Goal: Task Accomplishment & Management: Check status

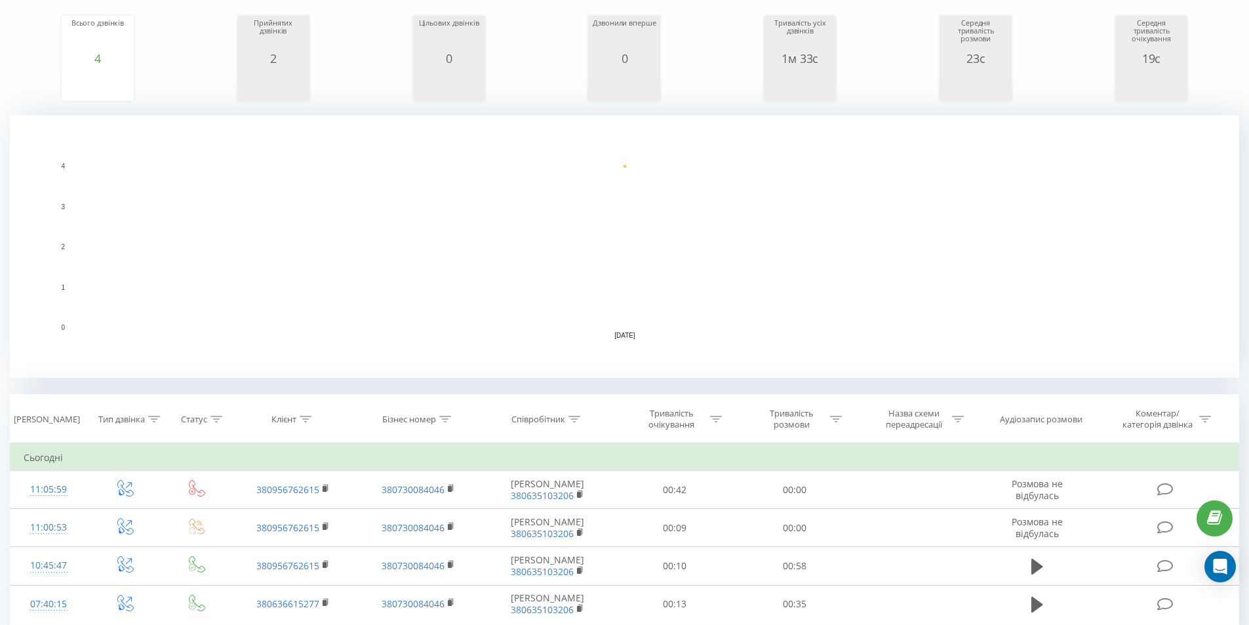
scroll to position [66, 0]
